Goal: Task Accomplishment & Management: Manage account settings

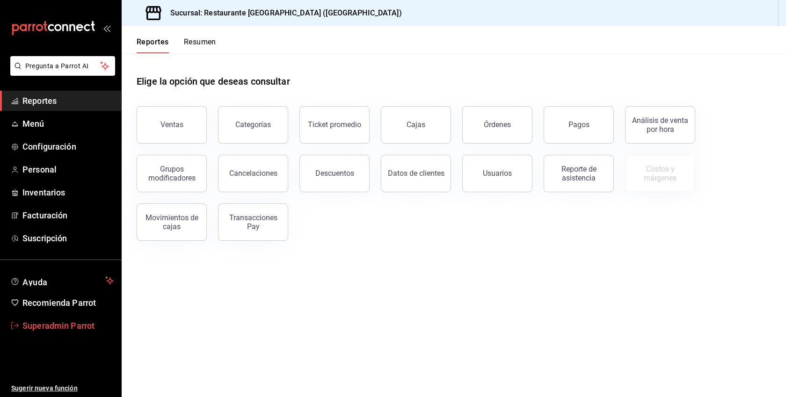
click at [51, 328] on span "Superadmin Parrot" at bounding box center [67, 325] width 91 height 13
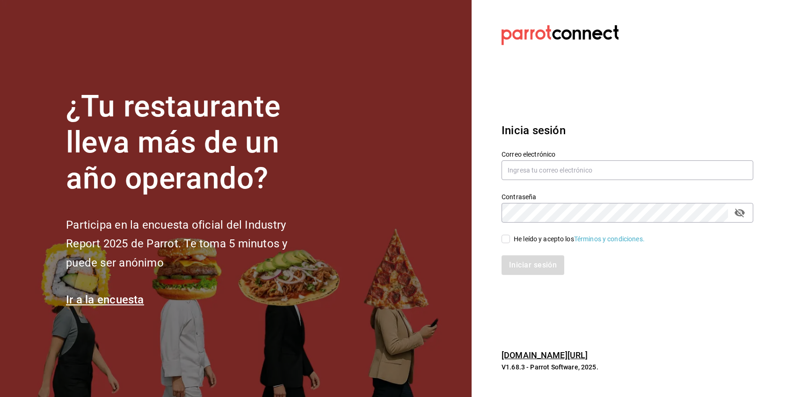
click at [518, 237] on div "He leído y acepto los Términos y condiciones." at bounding box center [578, 239] width 131 height 10
click at [510, 237] on input "He leído y acepto los Términos y condiciones." at bounding box center [505, 239] width 8 height 8
checkbox input "true"
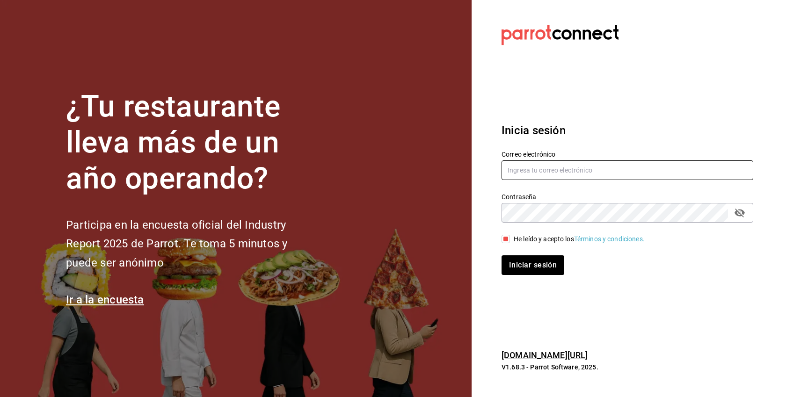
click at [543, 173] on input "text" at bounding box center [627, 170] width 252 height 20
paste input "carola@centro.com"
type input "carola@centro.com"
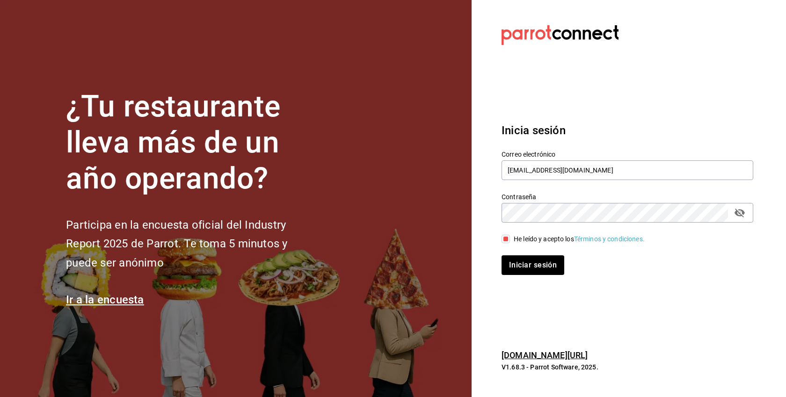
click at [542, 201] on div "Contraseña Contraseña" at bounding box center [627, 208] width 252 height 30
click at [539, 267] on button "Iniciar sesión" at bounding box center [533, 265] width 64 height 20
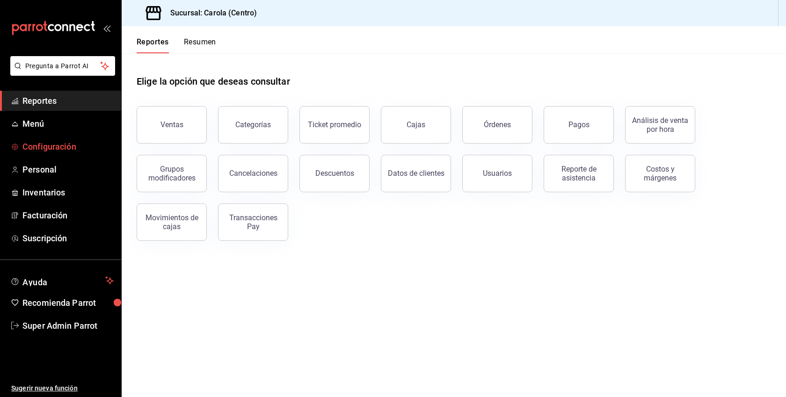
click at [50, 153] on link "Configuración" at bounding box center [60, 147] width 121 height 20
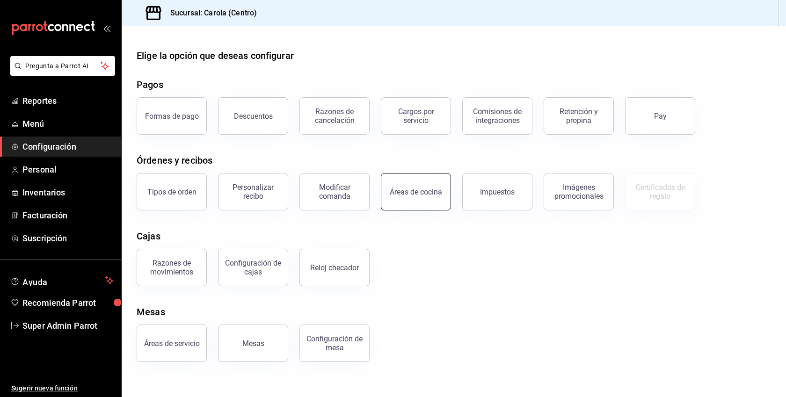
click at [420, 194] on div "Áreas de cocina" at bounding box center [415, 192] width 52 height 9
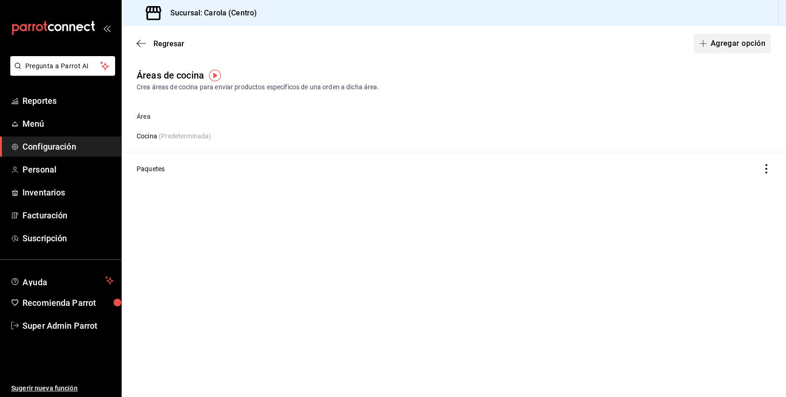
click at [735, 49] on button "Agregar opción" at bounding box center [731, 44] width 77 height 20
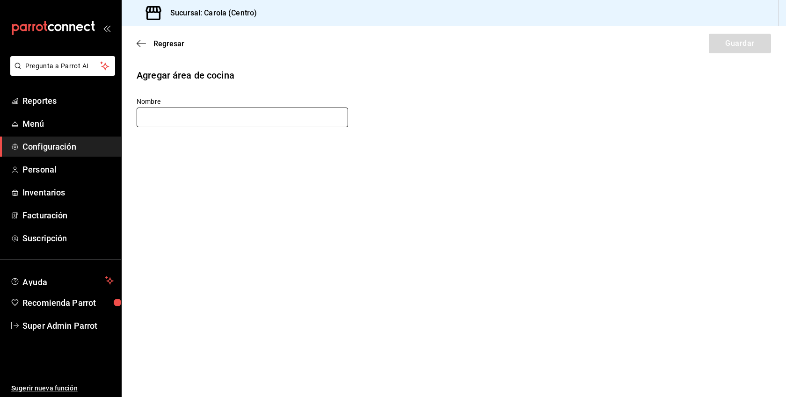
click at [265, 123] on input "text" at bounding box center [242, 118] width 211 height 20
type input "Barra"
click at [735, 42] on button "Guardar" at bounding box center [739, 44] width 62 height 20
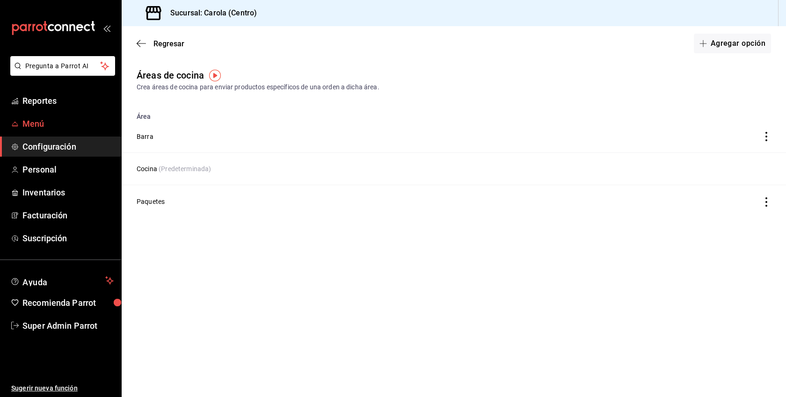
click at [38, 125] on span "Menú" at bounding box center [67, 123] width 91 height 13
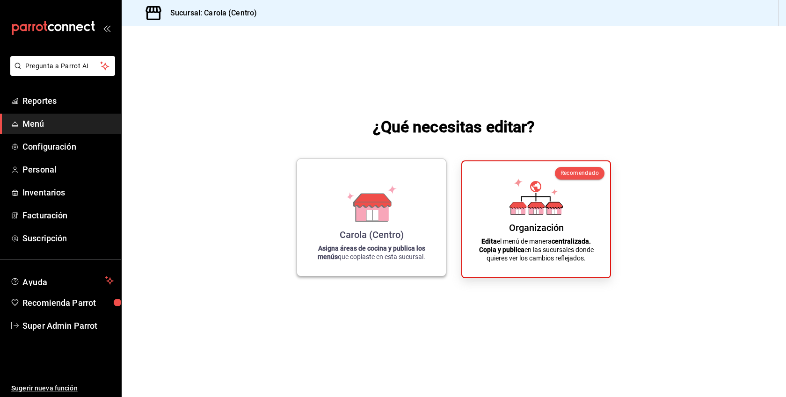
click at [378, 201] on icon at bounding box center [372, 201] width 37 height 14
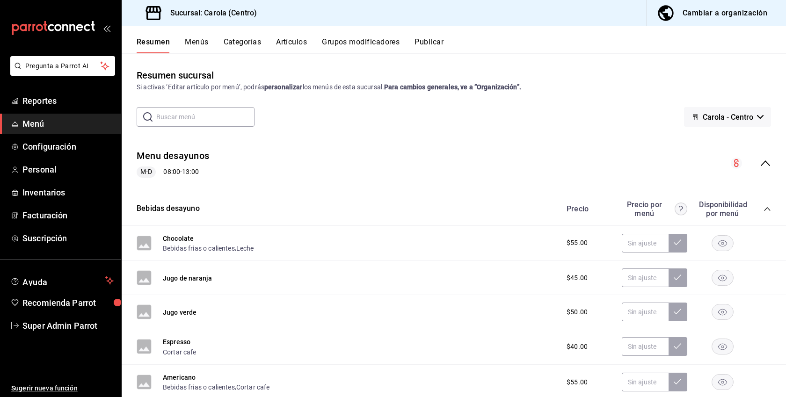
click at [209, 45] on div "Resumen Menús Categorías Artículos Grupos modificadores Publicar" at bounding box center [461, 45] width 649 height 16
click at [203, 40] on button "Menús" at bounding box center [196, 45] width 23 height 16
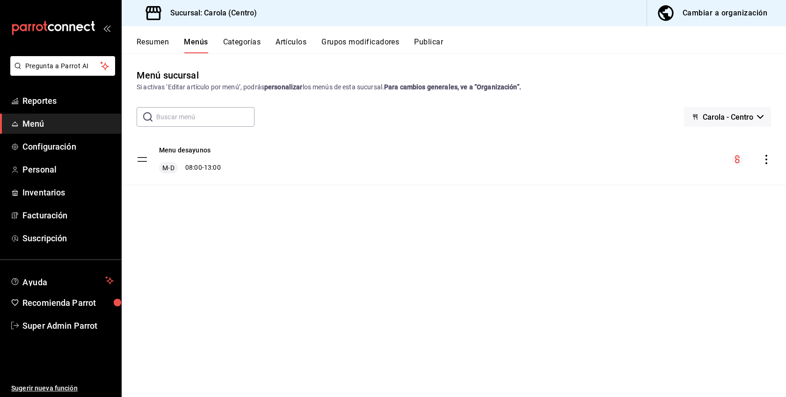
click at [745, 17] on div "Cambiar a organización" at bounding box center [724, 13] width 85 height 13
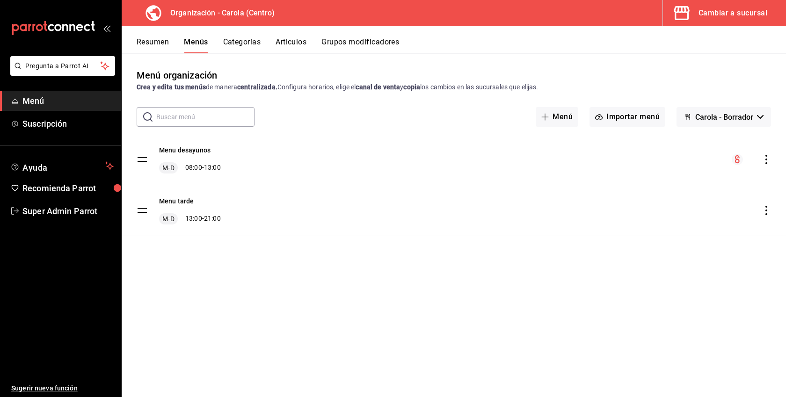
click at [765, 214] on icon "actions" at bounding box center [766, 210] width 2 height 9
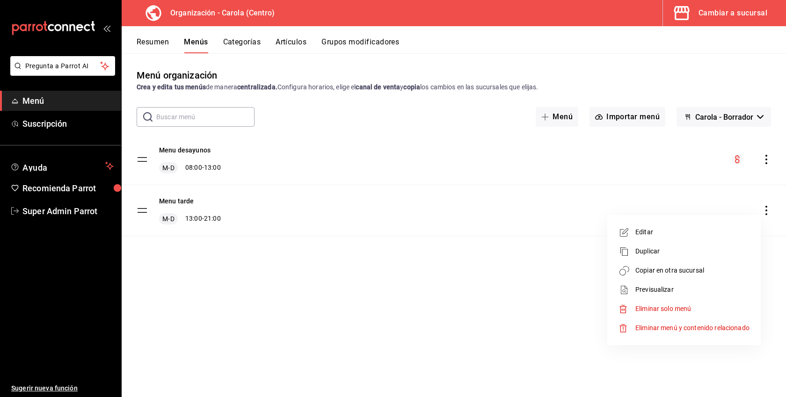
click at [662, 235] on span "Editar" at bounding box center [692, 232] width 114 height 10
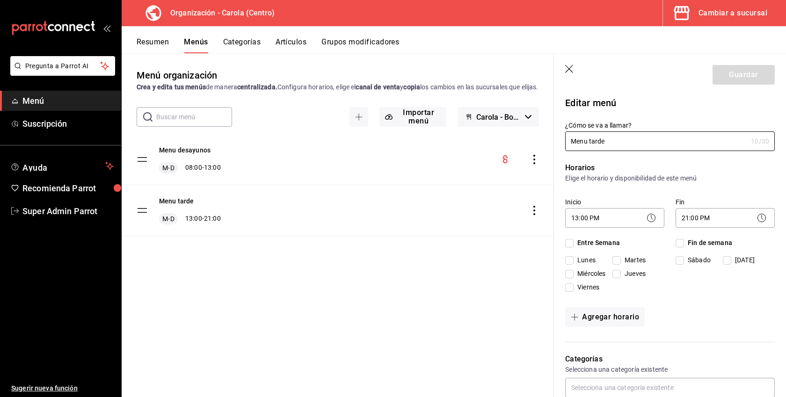
checkbox input "true"
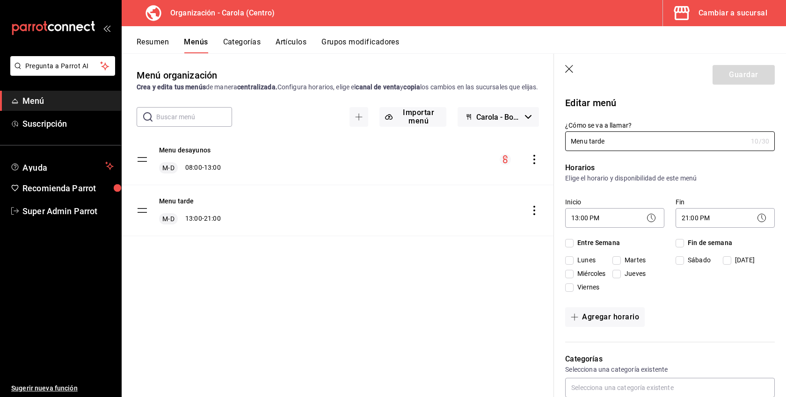
checkbox input "true"
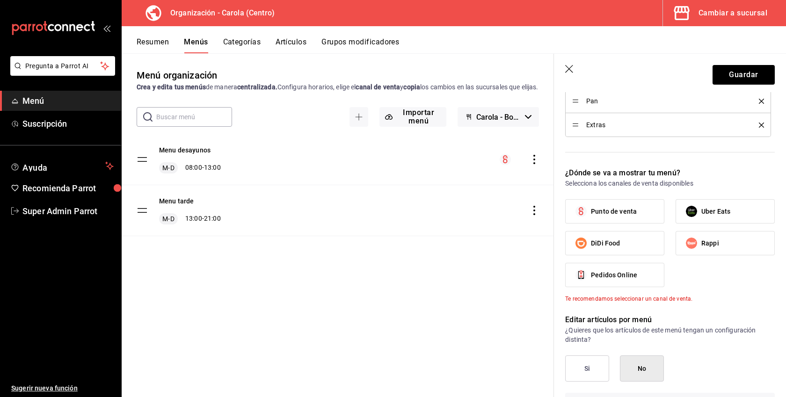
scroll to position [368, 0]
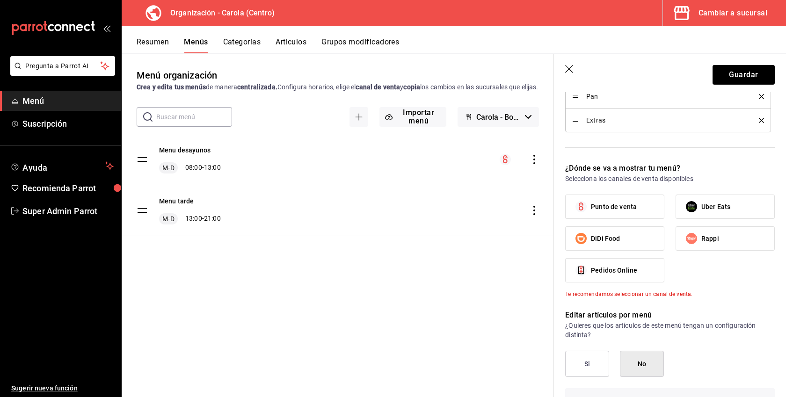
click at [630, 208] on span "Punto de venta" at bounding box center [614, 207] width 46 height 10
click at [591, 208] on input "Punto de venta" at bounding box center [581, 207] width 20 height 20
checkbox input "true"
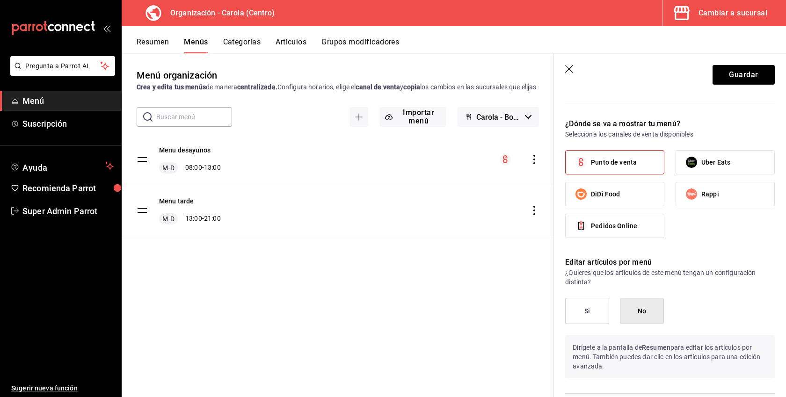
scroll to position [426, 0]
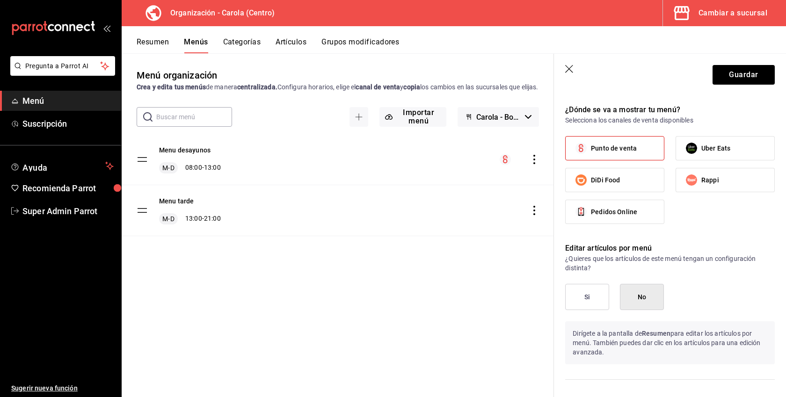
click at [581, 304] on button "Si" at bounding box center [587, 297] width 44 height 26
click at [735, 83] on button "Guardar" at bounding box center [743, 75] width 62 height 20
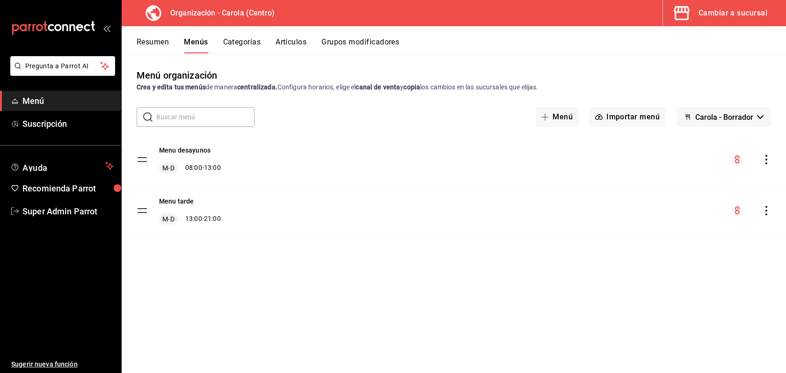
click at [749, 20] on button "Cambiar a sucursal" at bounding box center [720, 13] width 115 height 26
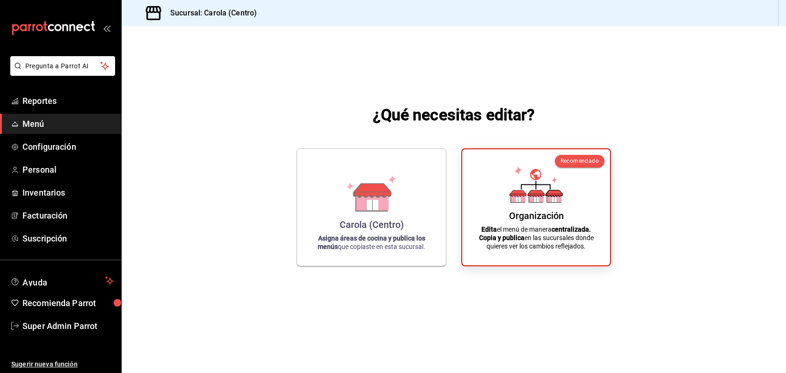
click at [42, 122] on span "Menú" at bounding box center [67, 123] width 91 height 13
click at [385, 169] on div "Carola (Centro) Asigna áreas de cocina y publica los menús que copiaste en esta…" at bounding box center [371, 205] width 126 height 102
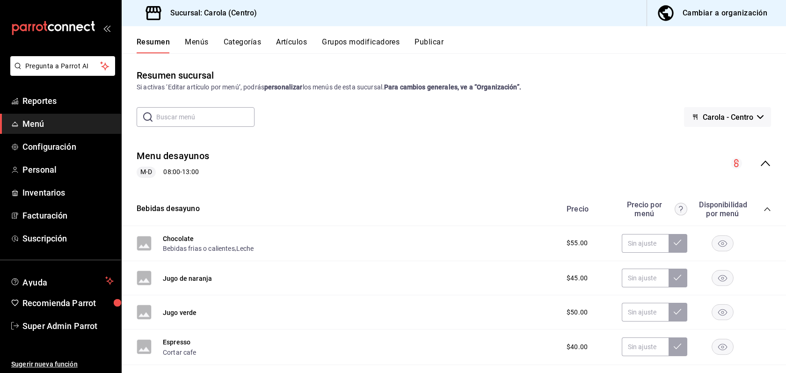
click at [201, 39] on button "Menús" at bounding box center [196, 45] width 23 height 16
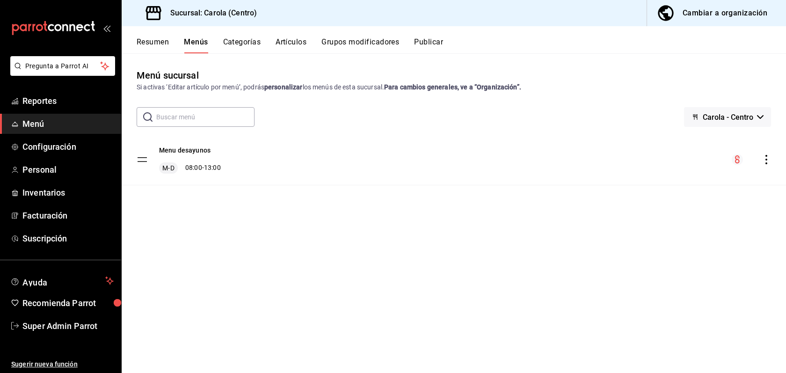
click at [248, 44] on button "Categorías" at bounding box center [242, 45] width 38 height 16
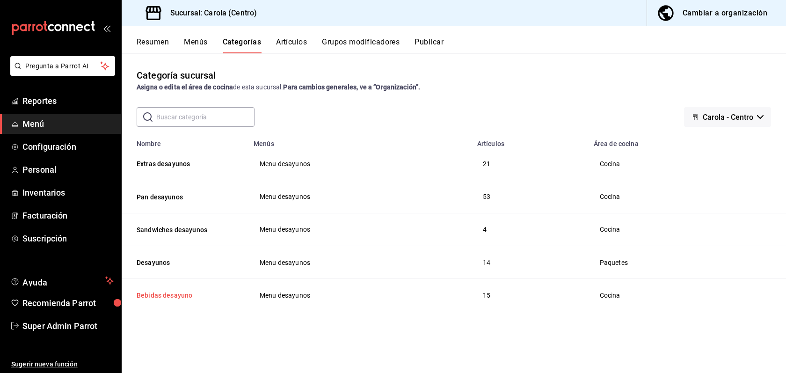
click at [169, 296] on button "Bebidas desayuno" at bounding box center [184, 294] width 94 height 9
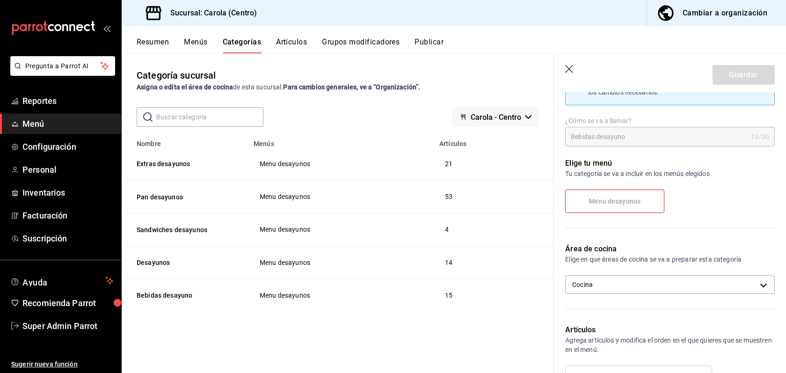
scroll to position [59, 0]
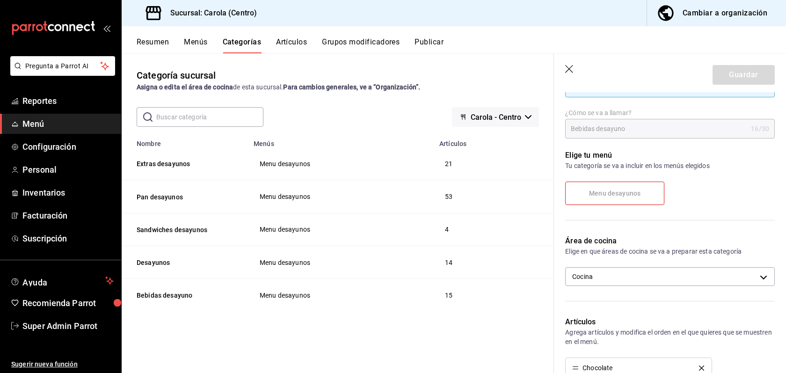
click at [628, 265] on div "Área de cocina Elige en que áreas de cocina se va a preparar esta categoría Coc…" at bounding box center [664, 264] width 221 height 81
click at [621, 269] on body "Pregunta a Parrot AI Reportes Menú Configuración Personal Inventarios Facturaci…" at bounding box center [393, 186] width 786 height 373
click at [601, 304] on span "Barra" at bounding box center [678, 307] width 178 height 10
type input "d4109c64-dcbe-426e-8da8-45c79b85531b,1653f149-f3b4-468b-aba6-947834f1865c"
checkbox input "true"
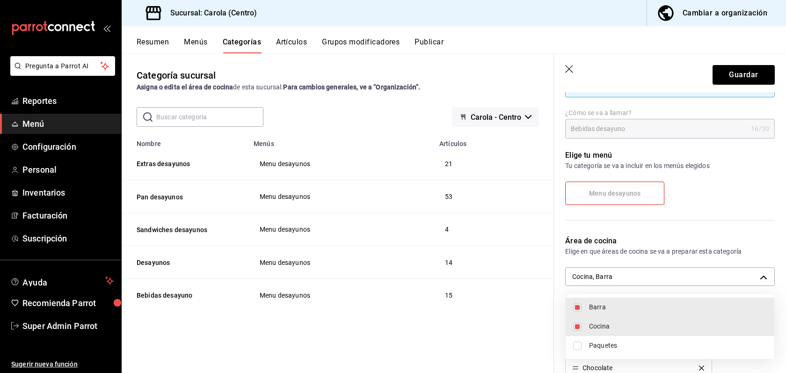
click at [606, 322] on span "Cocina" at bounding box center [678, 326] width 178 height 10
type input "1653f149-f3b4-468b-aba6-947834f1865c"
checkbox input "false"
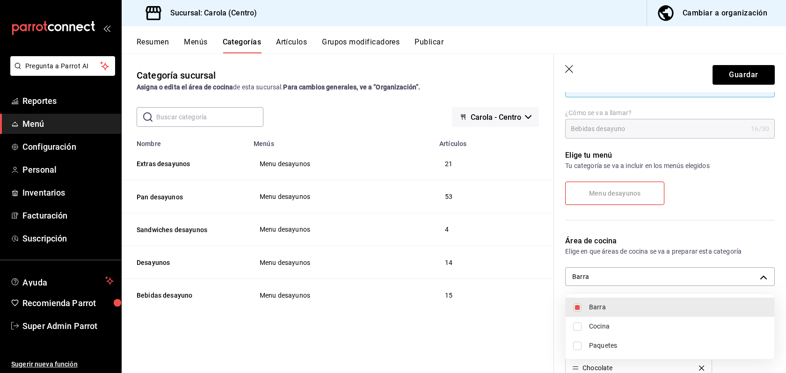
click at [742, 82] on div at bounding box center [393, 186] width 786 height 373
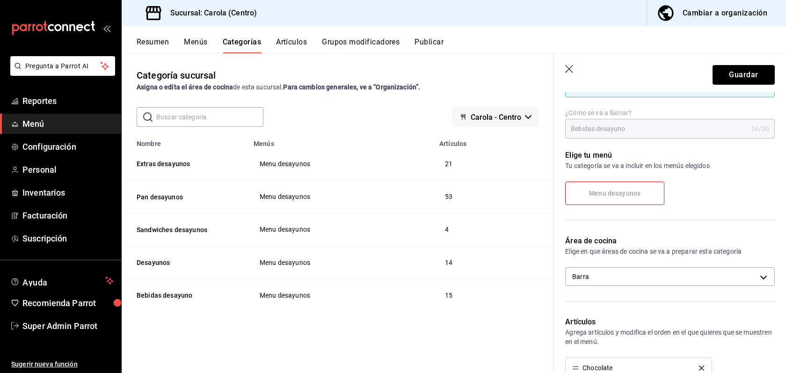
click at [742, 82] on button "Guardar" at bounding box center [743, 75] width 62 height 20
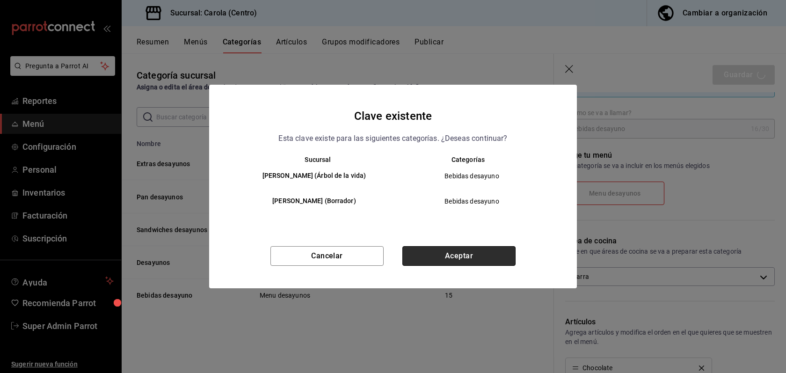
click at [476, 252] on button "Aceptar" at bounding box center [458, 256] width 113 height 20
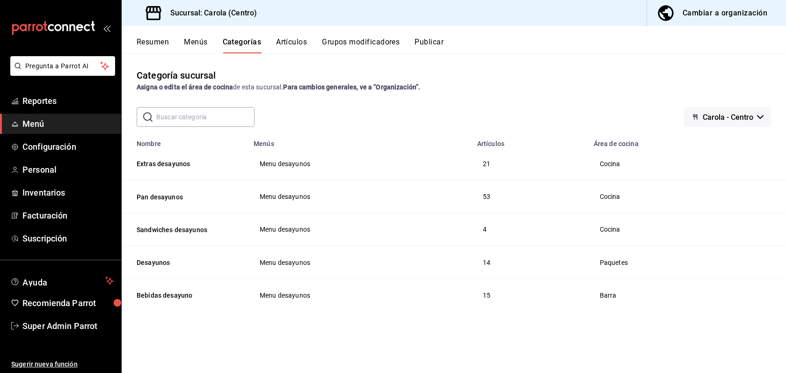
click at [735, 15] on div "Cambiar a organización" at bounding box center [724, 13] width 85 height 13
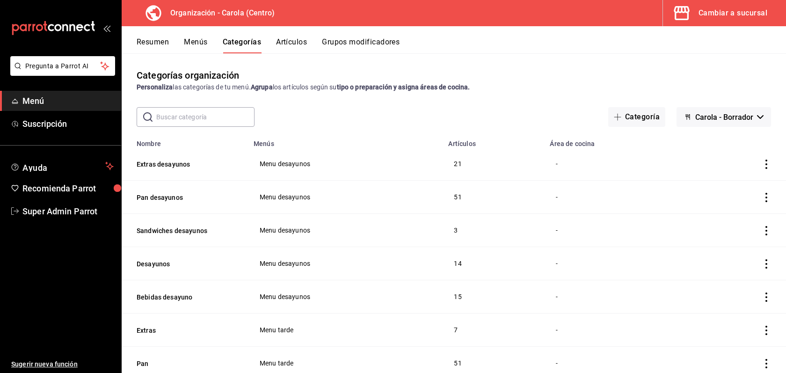
click at [196, 43] on button "Menús" at bounding box center [195, 45] width 23 height 16
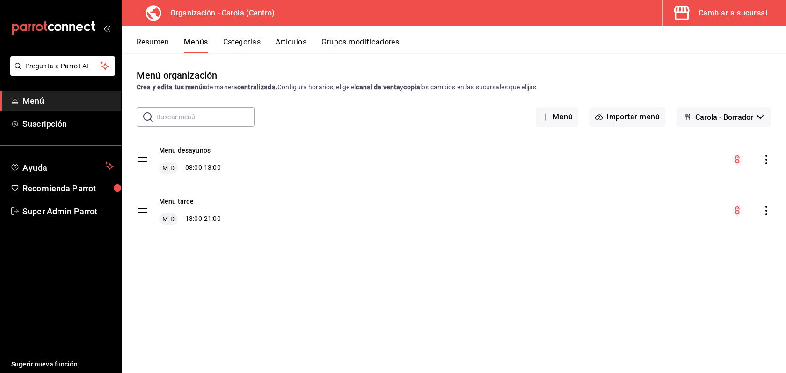
click at [765, 210] on icon "actions" at bounding box center [766, 210] width 2 height 9
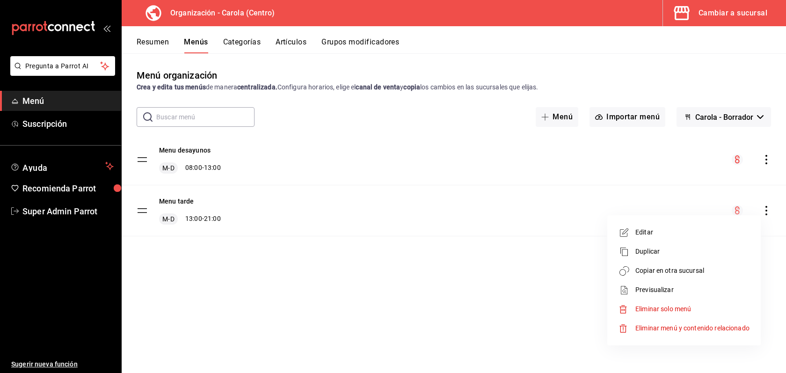
click at [671, 273] on span "Copiar en otra sucursal" at bounding box center [692, 271] width 114 height 10
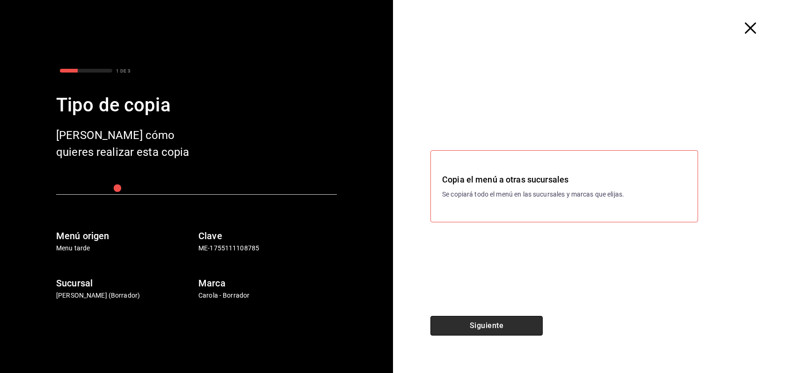
click at [503, 321] on button "Siguiente" at bounding box center [486, 326] width 112 height 20
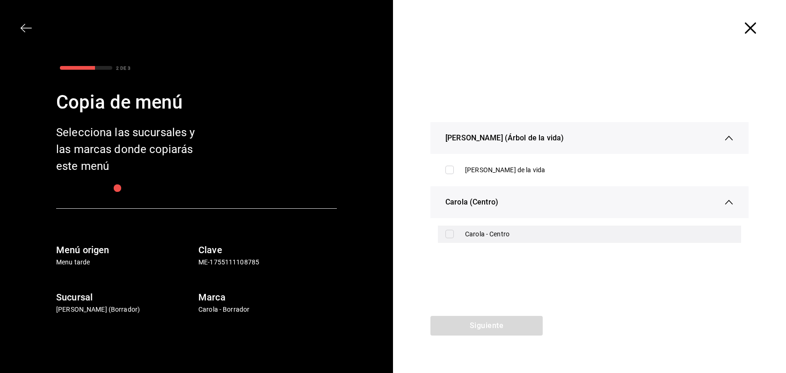
click at [447, 234] on input "checkbox" at bounding box center [449, 234] width 8 height 8
checkbox input "true"
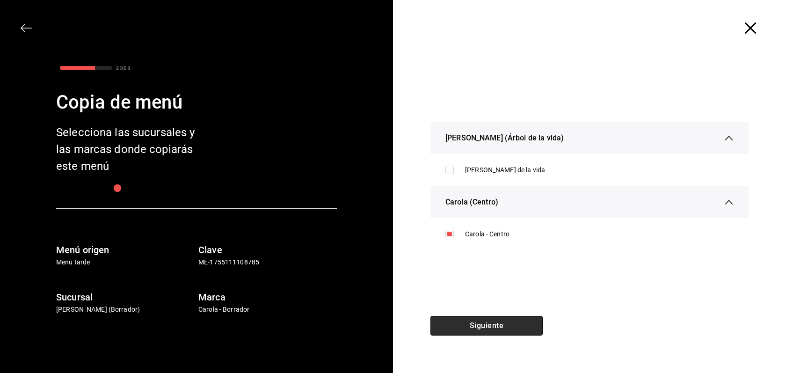
click at [509, 322] on button "Siguiente" at bounding box center [486, 326] width 112 height 20
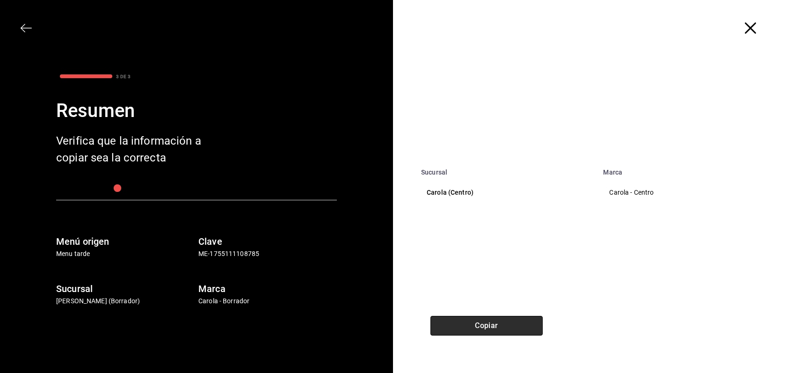
click at [509, 322] on button "Copiar" at bounding box center [486, 326] width 112 height 20
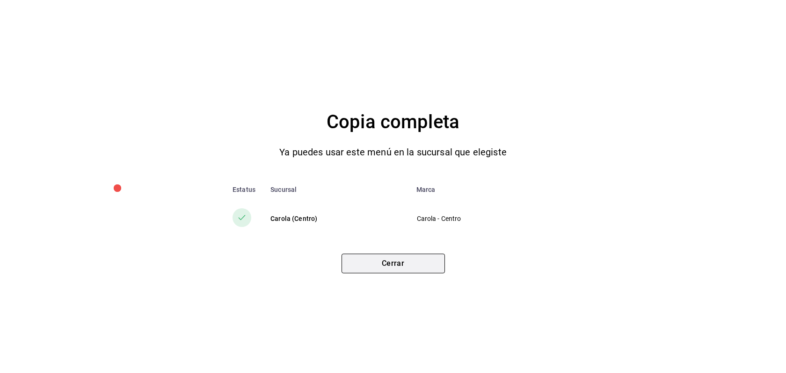
click at [418, 256] on button "Cerrar" at bounding box center [392, 263] width 103 height 20
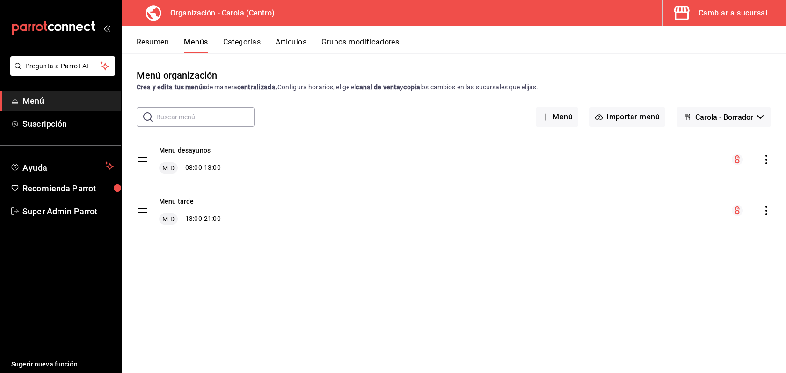
click at [738, 16] on div "Cambiar a sucursal" at bounding box center [732, 13] width 69 height 13
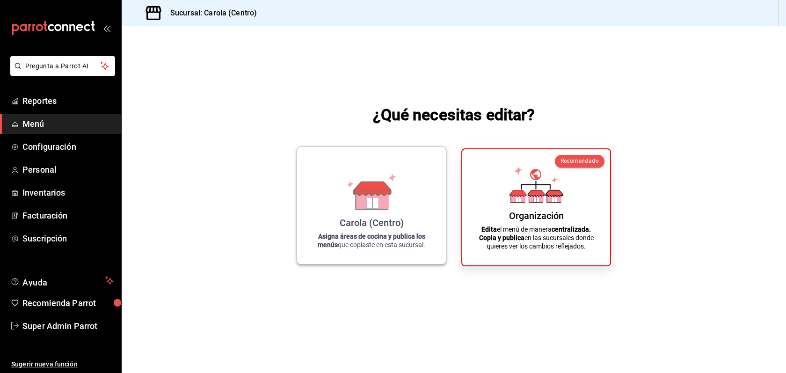
click at [329, 228] on div "Carola (Centro) Asigna áreas de cocina y publica los menús que copiaste en esta…" at bounding box center [371, 205] width 126 height 102
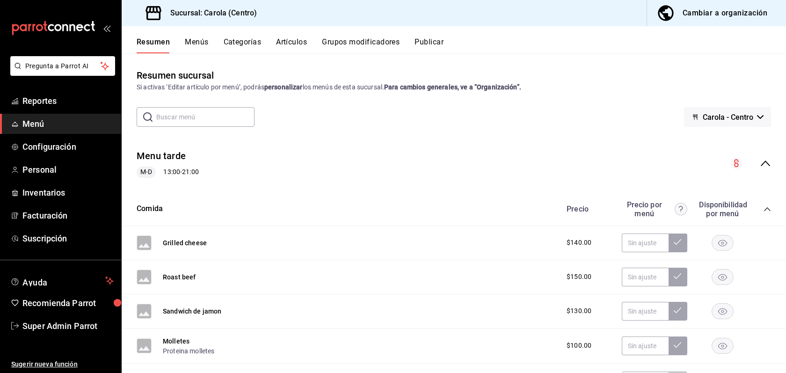
click at [204, 53] on button "Menús" at bounding box center [196, 45] width 23 height 16
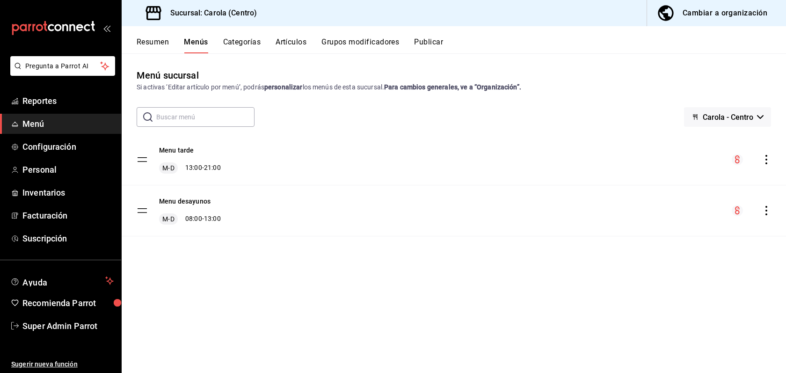
click at [741, 11] on div "Cambiar a organización" at bounding box center [724, 13] width 85 height 13
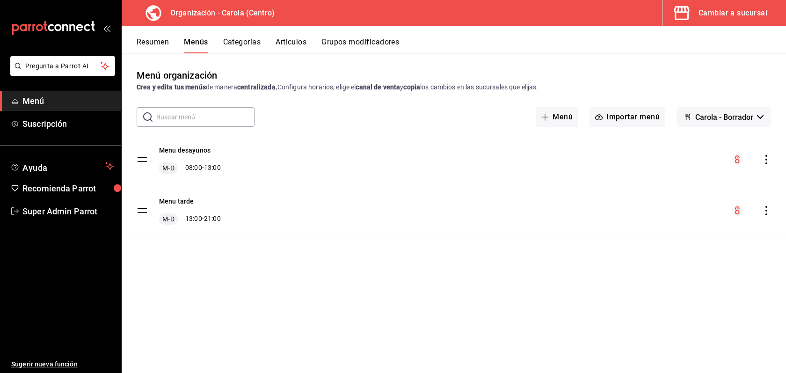
click at [767, 211] on icon "actions" at bounding box center [765, 210] width 9 height 9
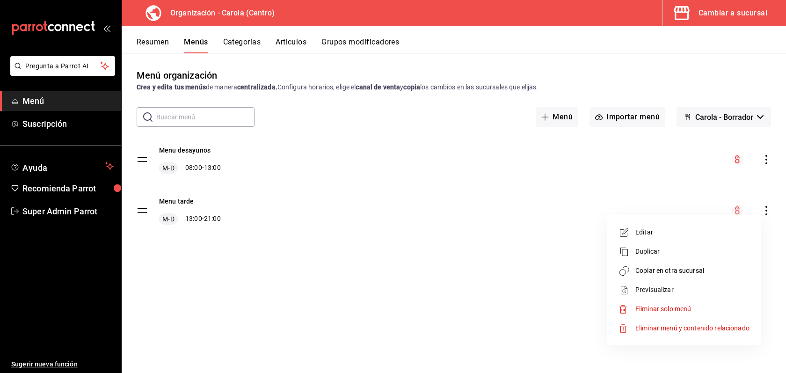
click at [675, 271] on span "Copiar en otra sucursal" at bounding box center [692, 271] width 114 height 10
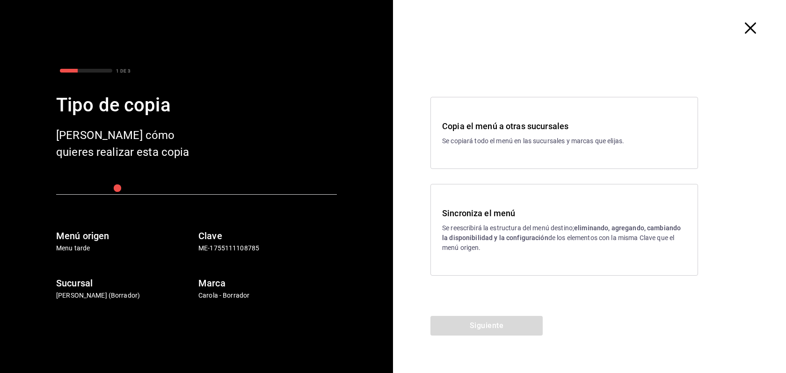
click at [536, 196] on div "Sincroniza el menú Se reescribirá la estructura del menú destino; eliminando, a…" at bounding box center [563, 230] width 267 height 92
click at [533, 147] on div "Copia el menú a otras sucursales Se copiará todo el menú en las sucursales y ma…" at bounding box center [563, 133] width 267 height 72
click at [515, 232] on p "Se reescribirá la estructura del menú destino; eliminando, agregando, cambiando…" at bounding box center [564, 237] width 244 height 29
click at [500, 325] on button "Siguiente" at bounding box center [486, 326] width 112 height 20
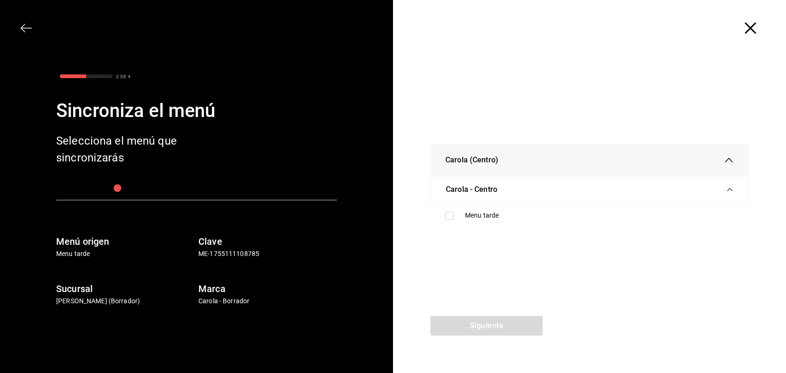
click at [755, 27] on icon "button" at bounding box center [749, 27] width 11 height 11
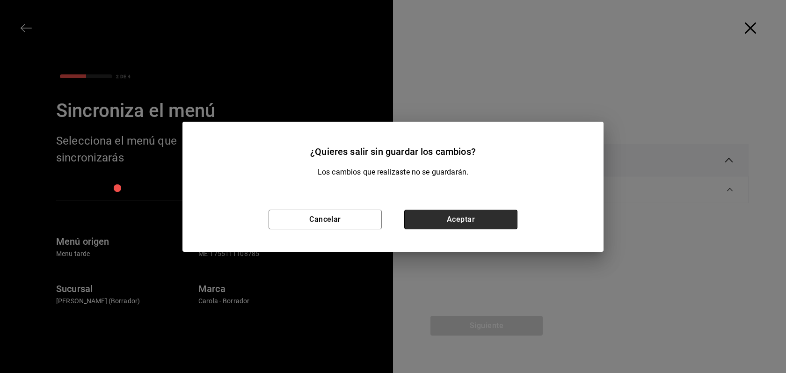
click at [451, 218] on button "Aceptar" at bounding box center [460, 219] width 113 height 20
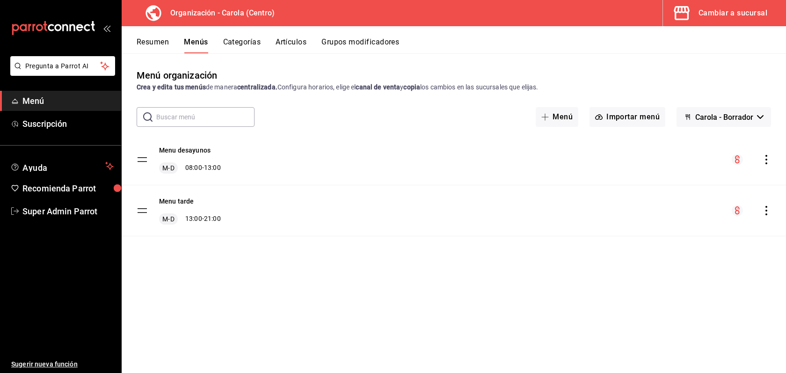
click at [707, 8] on div "Cambiar a sucursal" at bounding box center [732, 13] width 69 height 13
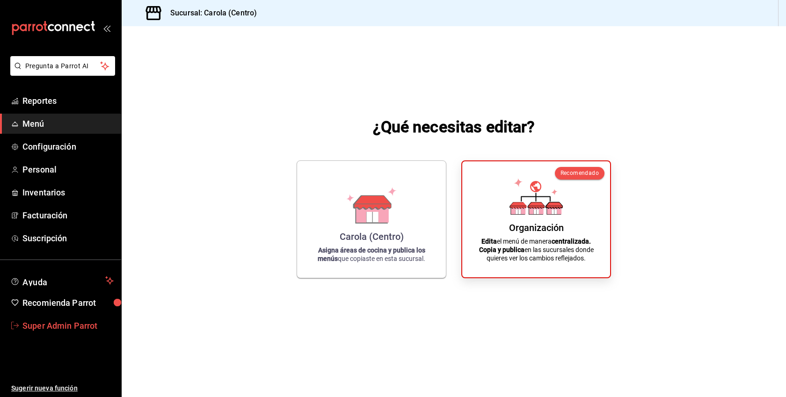
click at [71, 325] on span "Super Admin Parrot" at bounding box center [67, 325] width 91 height 13
